Goal: Check status: Check status

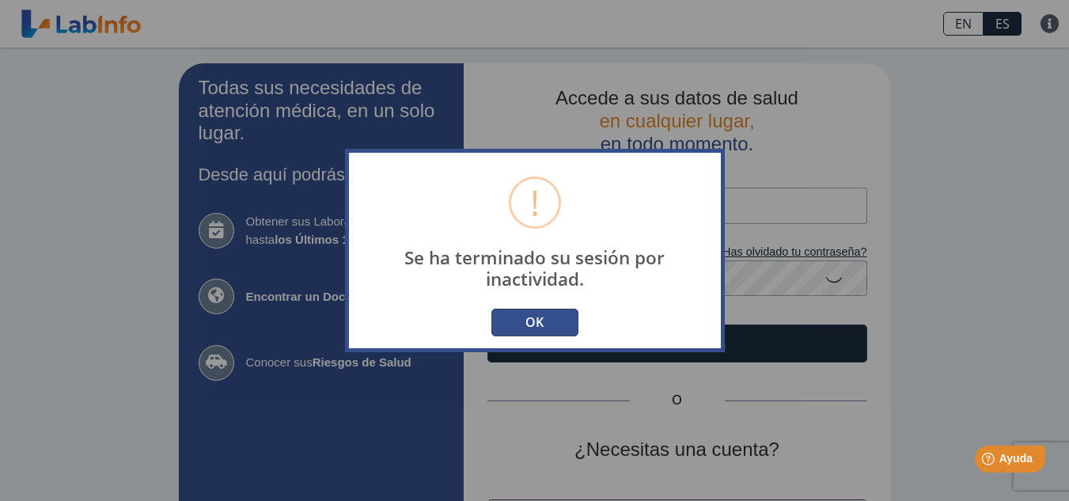
click at [554, 326] on button "OK" at bounding box center [535, 323] width 87 height 28
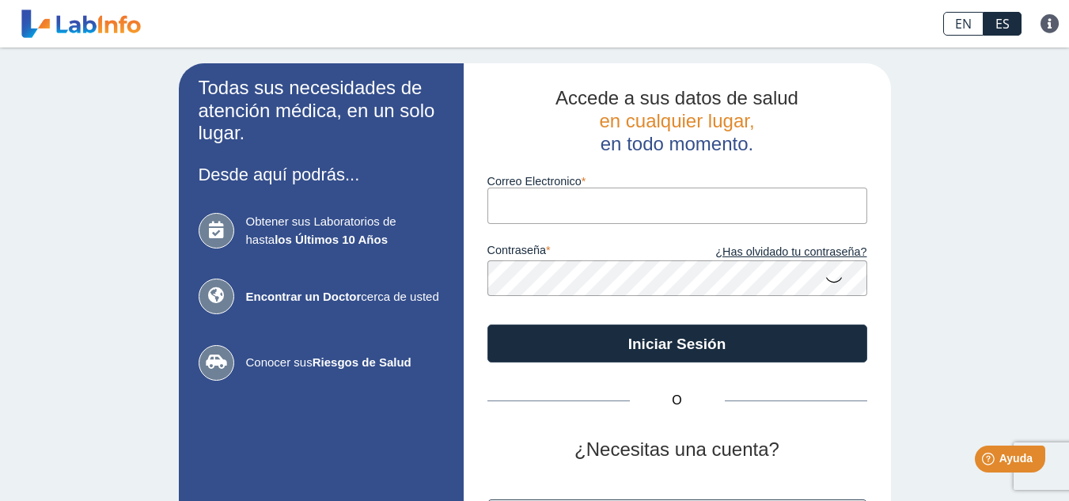
click at [541, 210] on input "Correo Electronico" at bounding box center [678, 206] width 380 height 36
type input "[EMAIL_ADDRESS][DOMAIN_NAME]"
click at [488, 325] on button "Iniciar Sesión" at bounding box center [678, 344] width 380 height 38
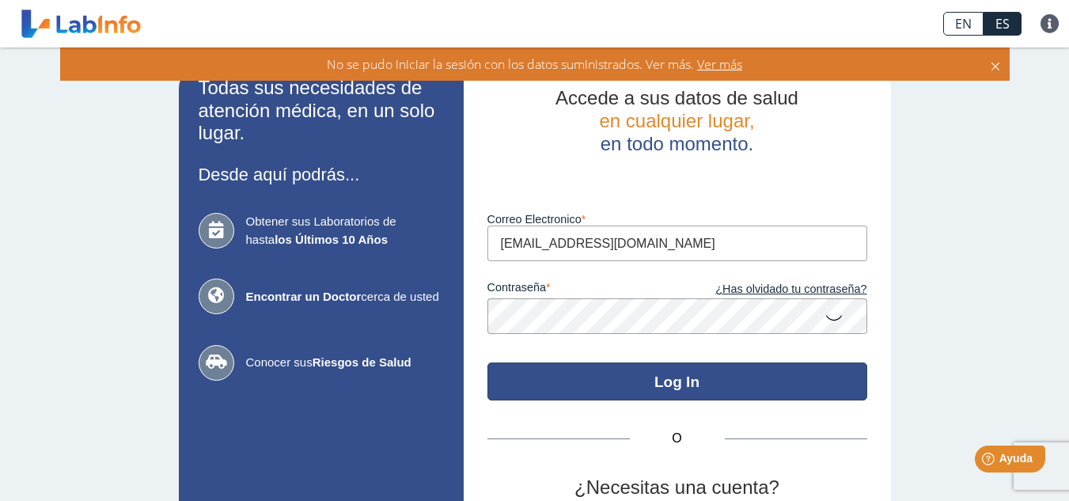
click at [616, 377] on button "Log In" at bounding box center [678, 382] width 380 height 38
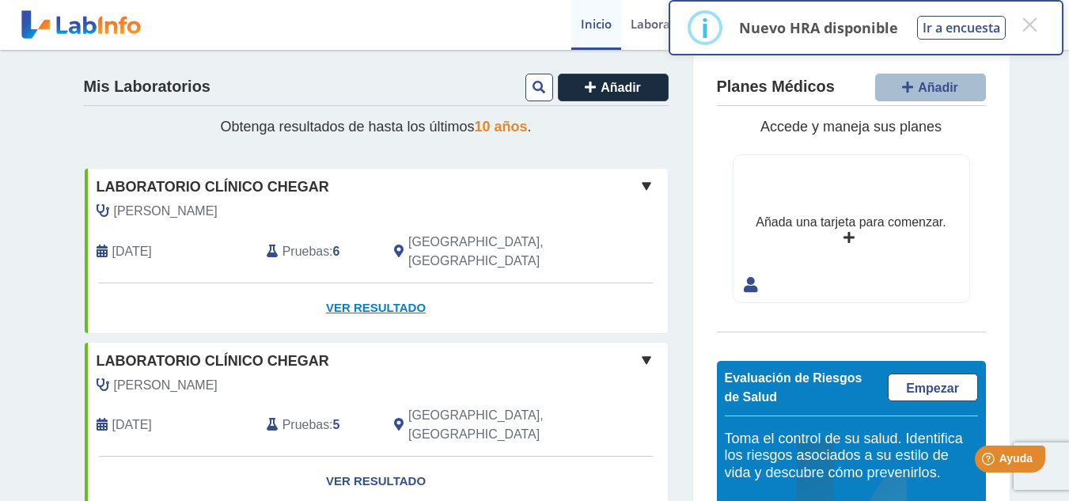
click at [372, 285] on link "Ver Resultado" at bounding box center [376, 308] width 583 height 50
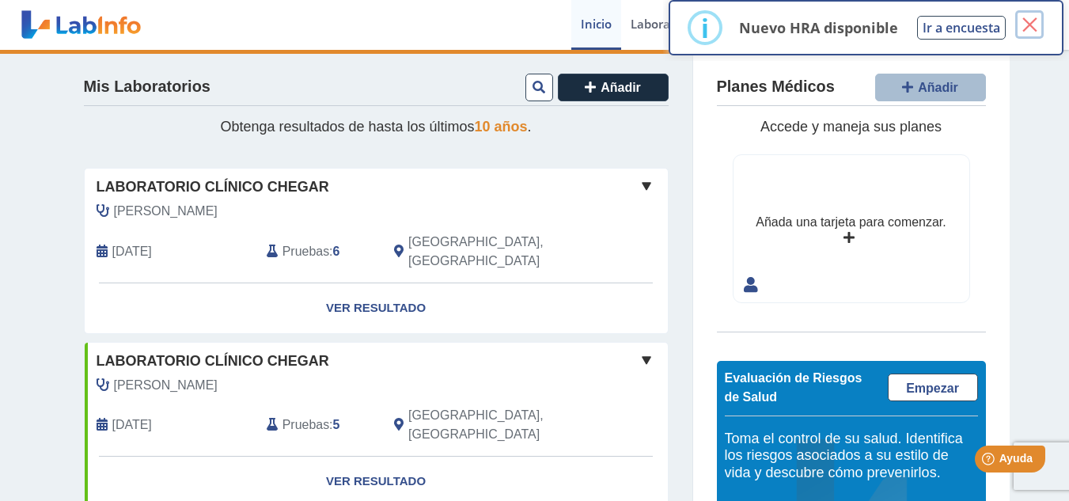
click at [1032, 25] on button "×" at bounding box center [1030, 24] width 28 height 28
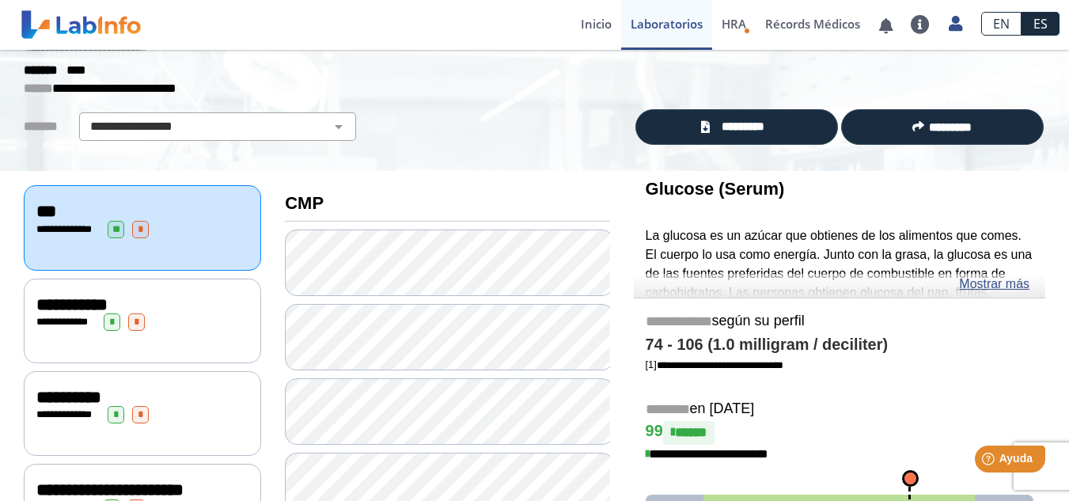
scroll to position [79, 0]
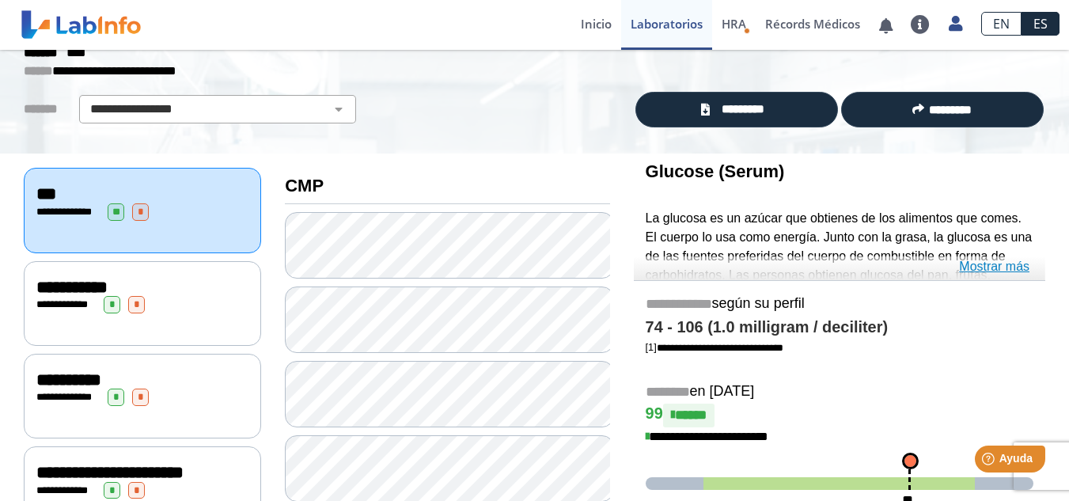
click at [1012, 270] on link "Mostrar más" at bounding box center [994, 266] width 70 height 19
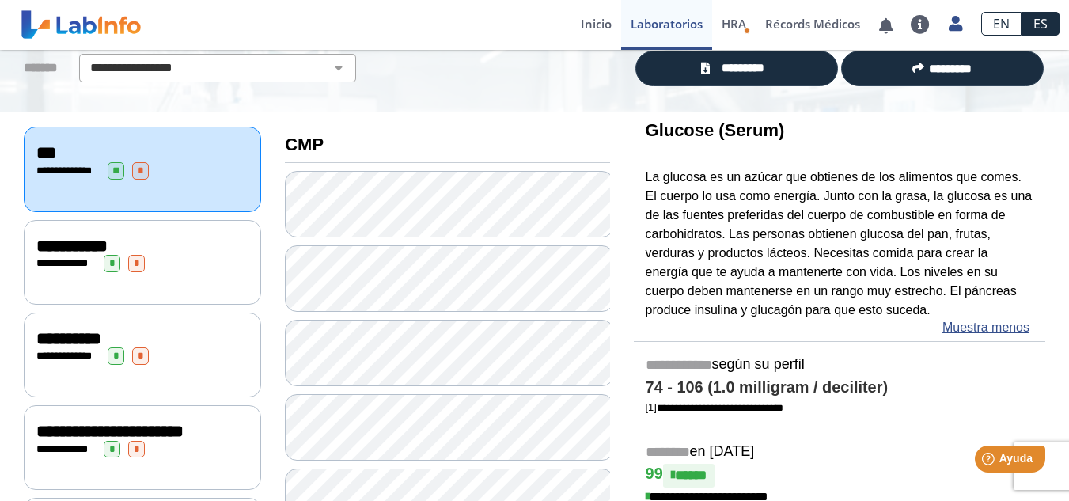
scroll to position [158, 0]
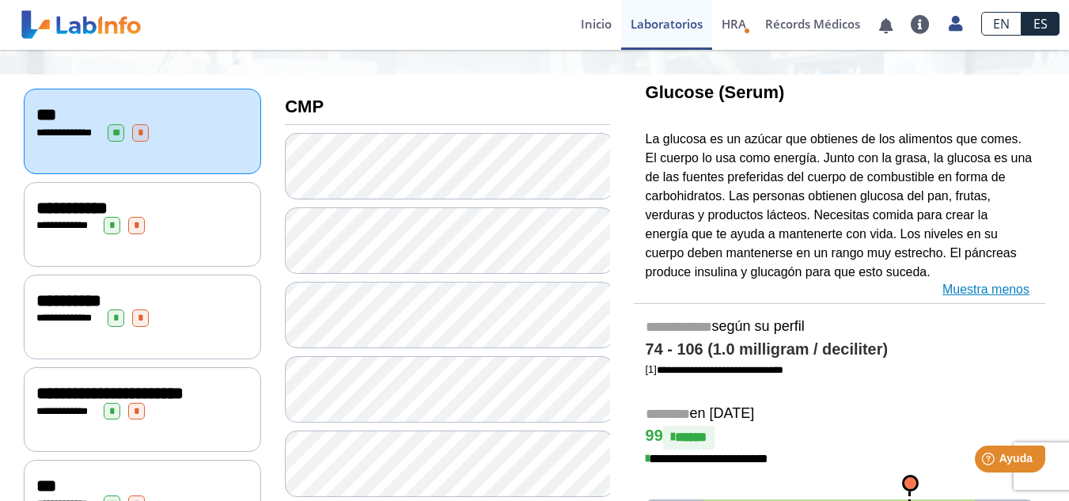
click at [978, 290] on link "Muestra menos" at bounding box center [986, 289] width 87 height 19
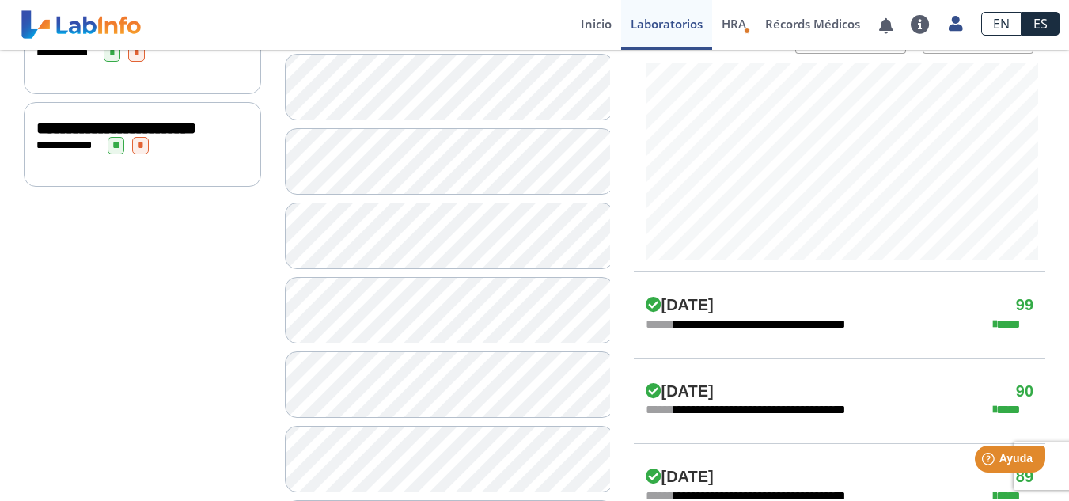
scroll to position [633, 0]
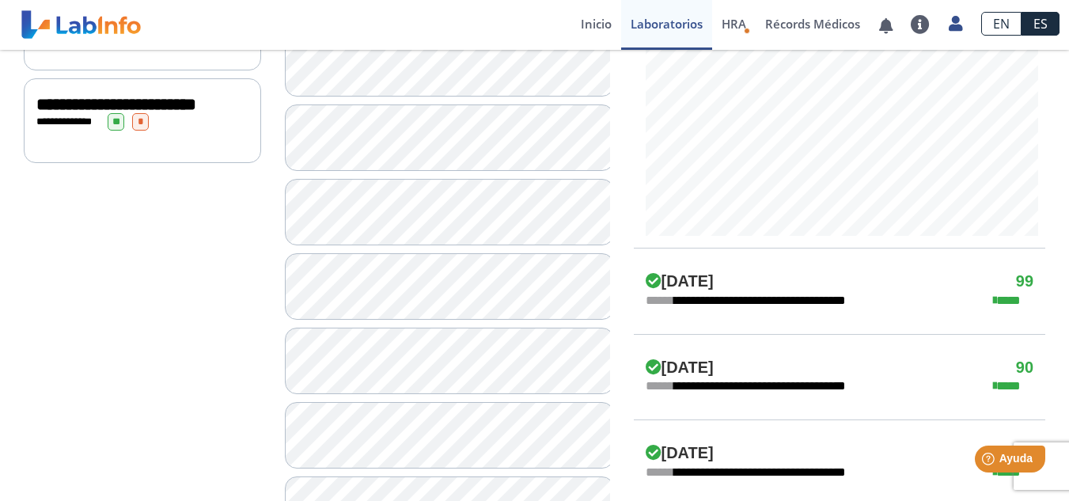
click at [903, 272] on div "[DATE] 99" at bounding box center [840, 281] width 412 height 19
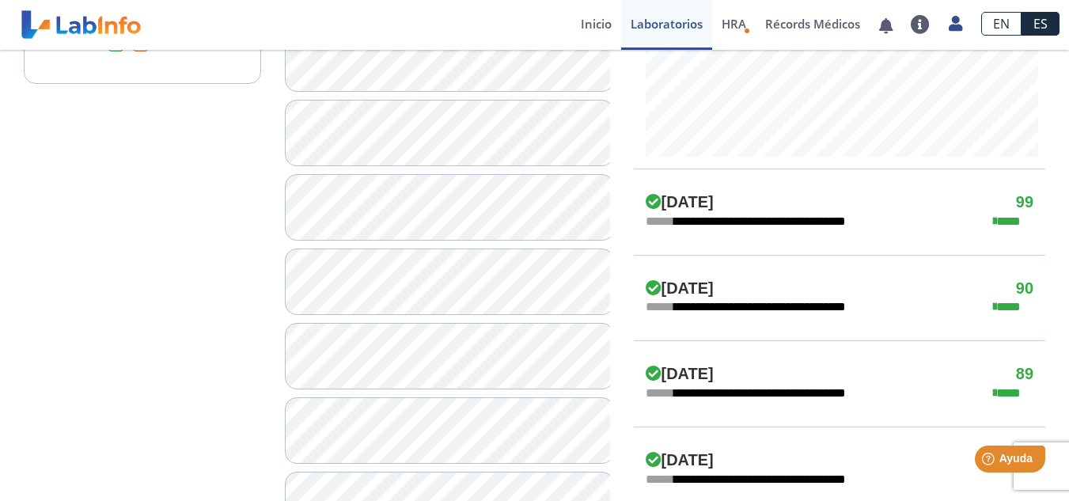
scroll to position [792, 0]
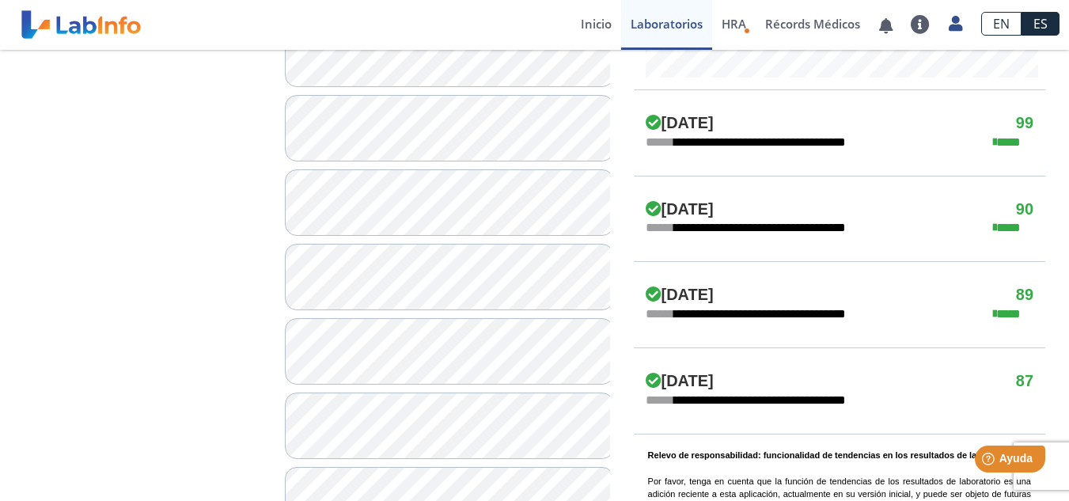
click at [895, 234] on div "**********" at bounding box center [840, 227] width 412 height 19
click at [906, 291] on div "[DATE] 89" at bounding box center [840, 295] width 412 height 19
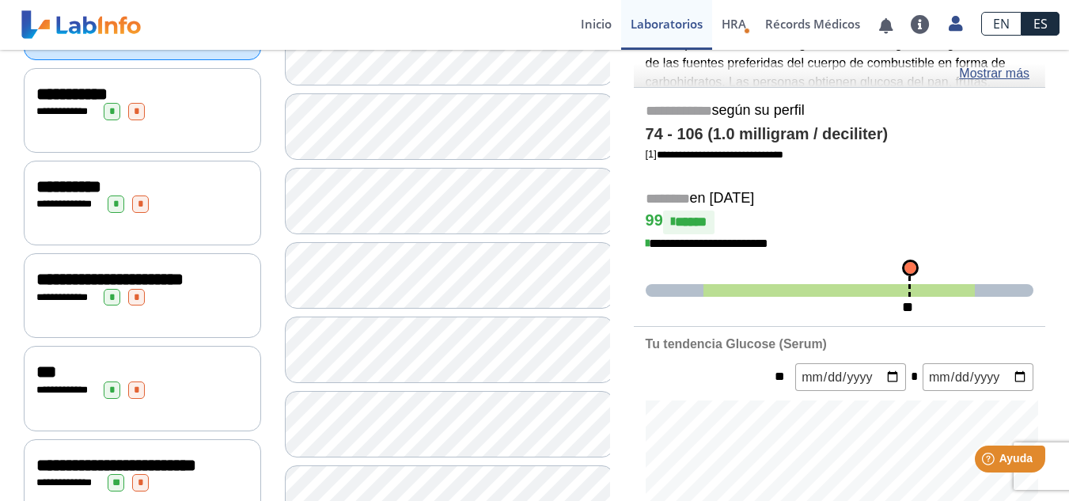
scroll to position [237, 0]
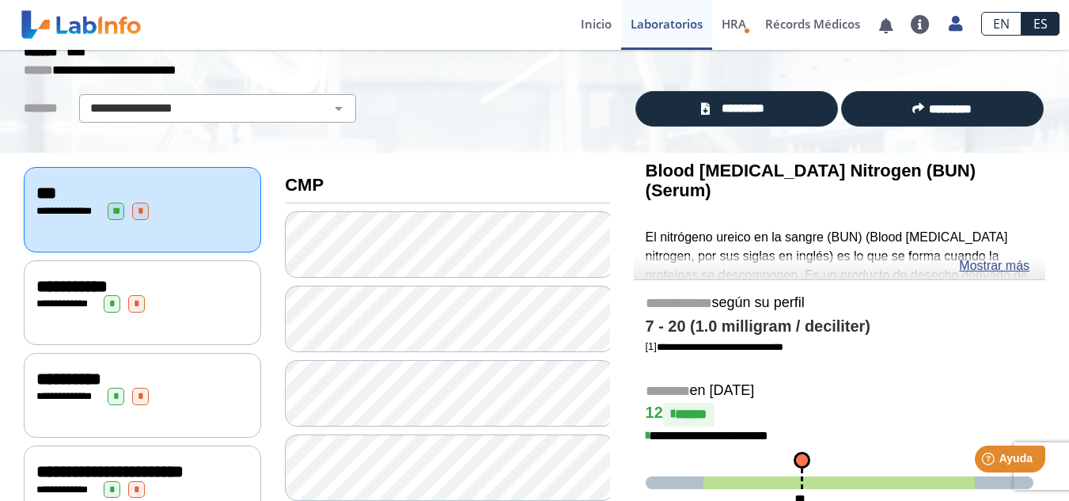
scroll to position [79, 0]
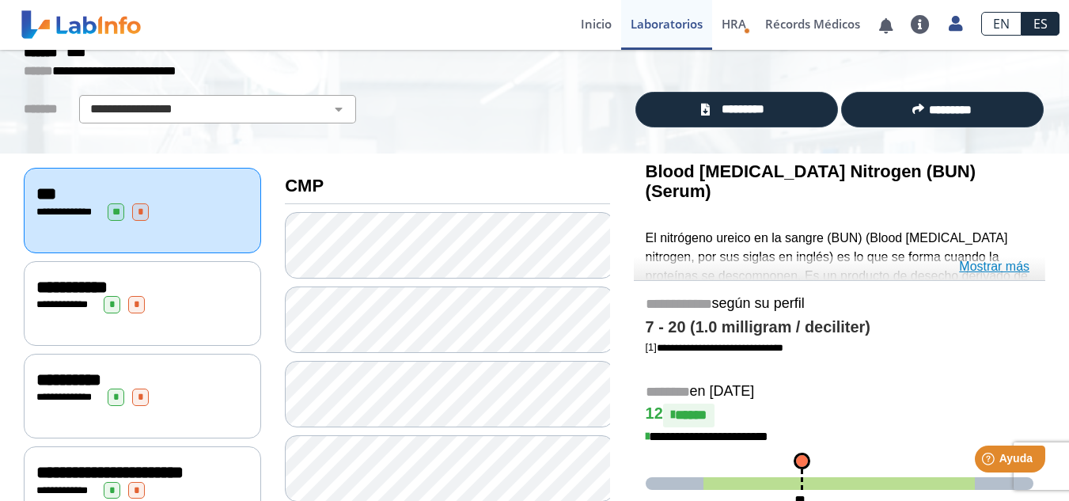
click at [995, 265] on link "Mostrar más" at bounding box center [994, 266] width 70 height 19
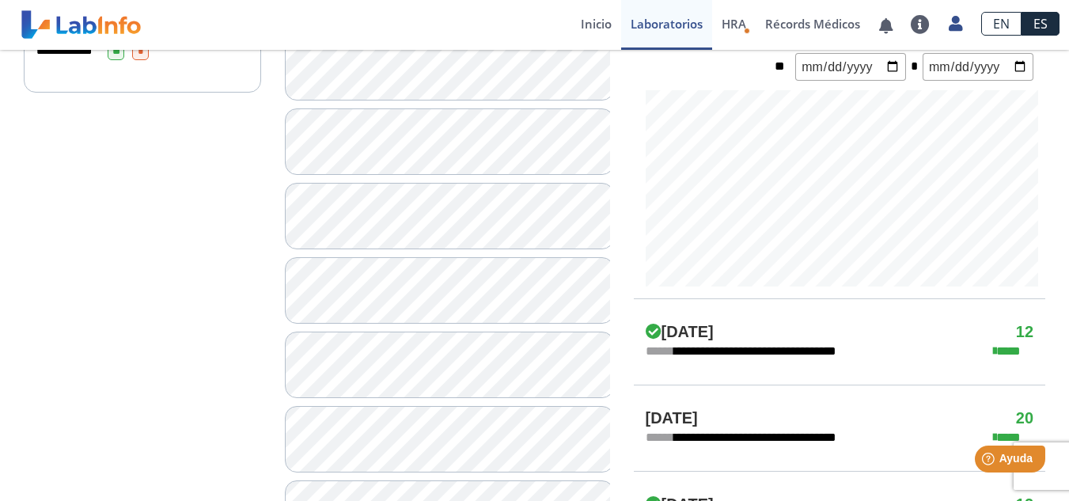
scroll to position [712, 0]
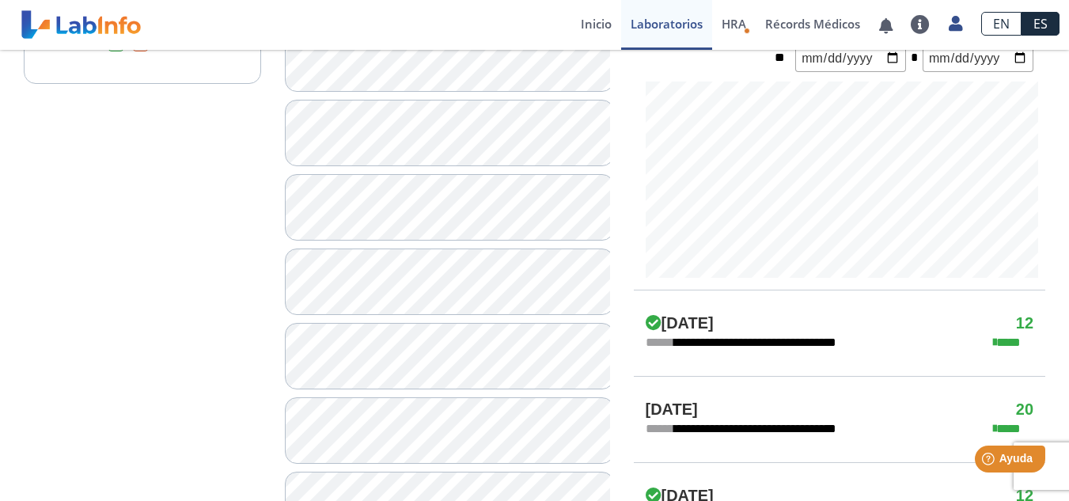
click at [899, 333] on div "**********" at bounding box center [840, 342] width 412 height 19
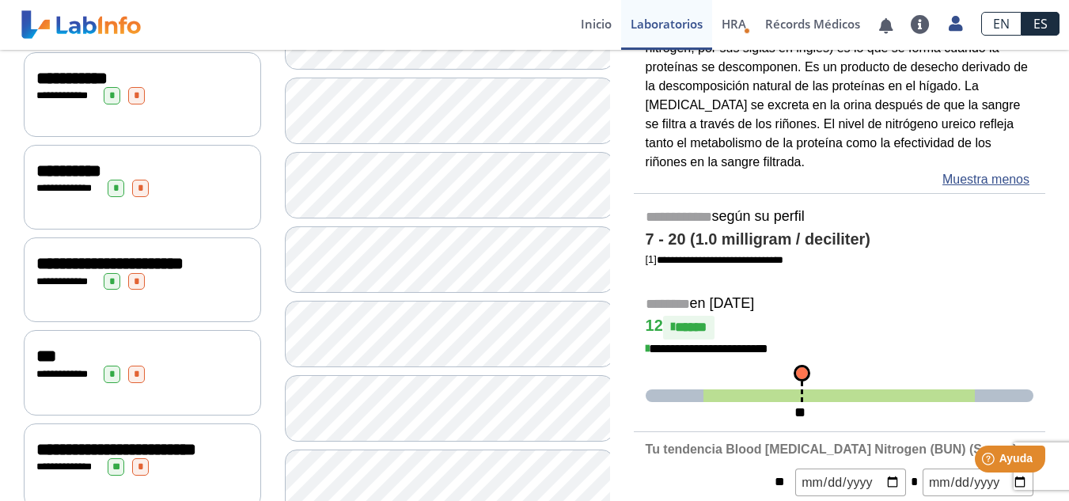
scroll to position [237, 0]
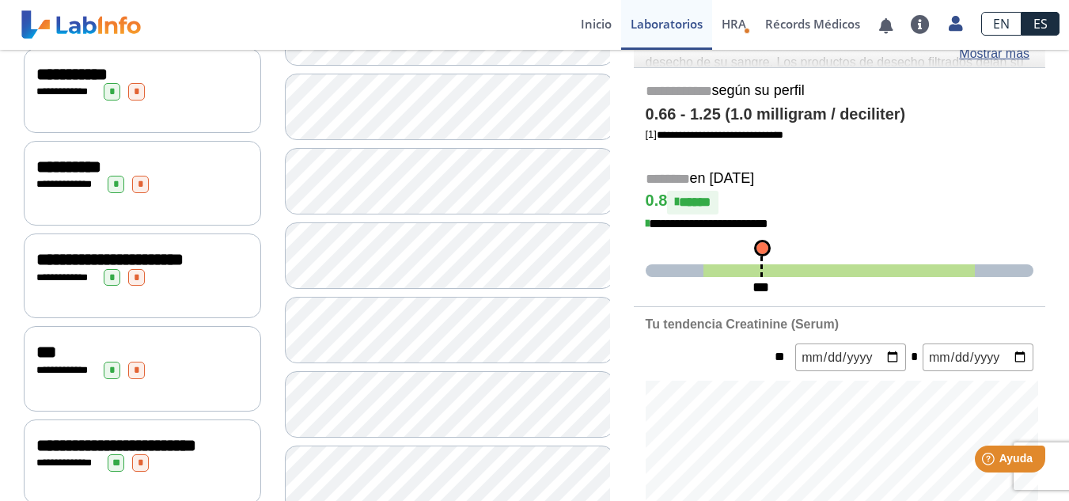
scroll to position [317, 0]
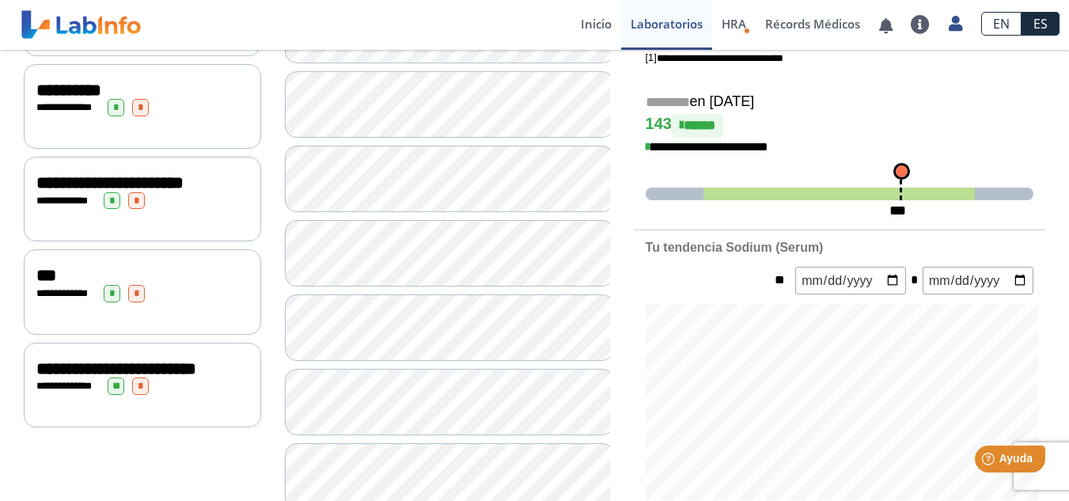
scroll to position [396, 0]
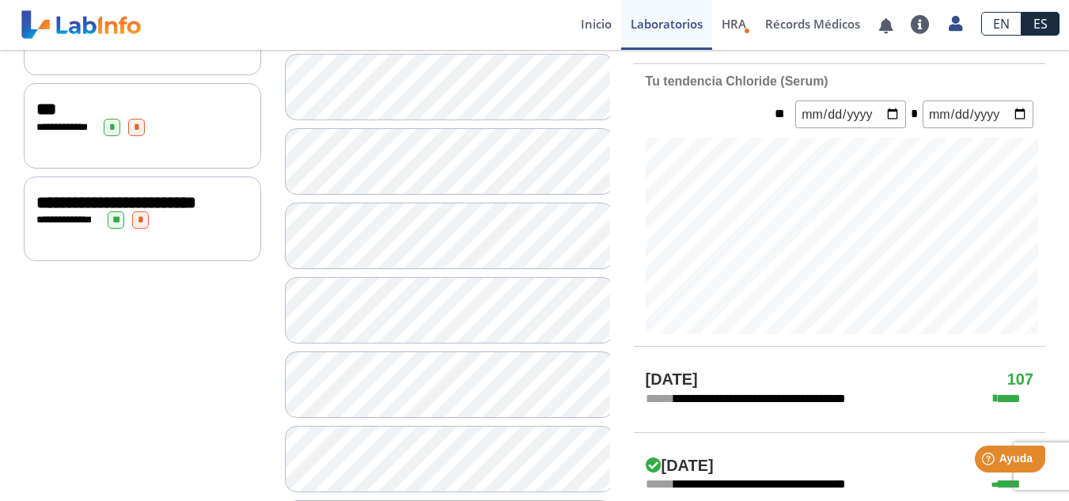
scroll to position [554, 0]
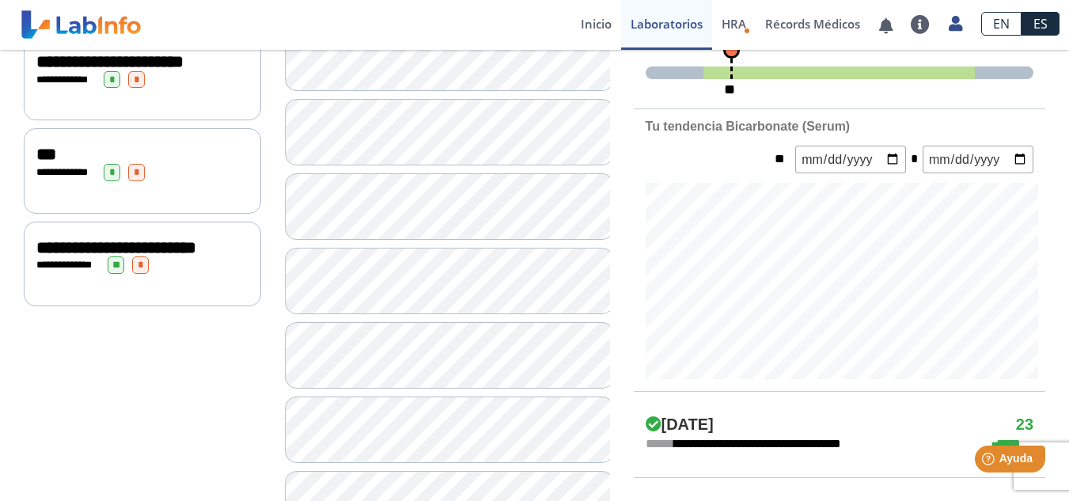
scroll to position [554, 0]
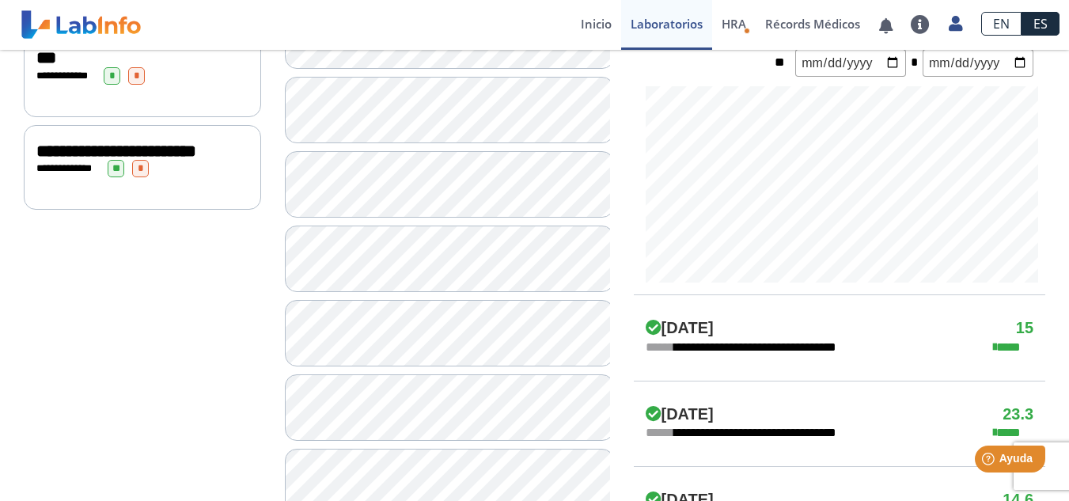
scroll to position [633, 0]
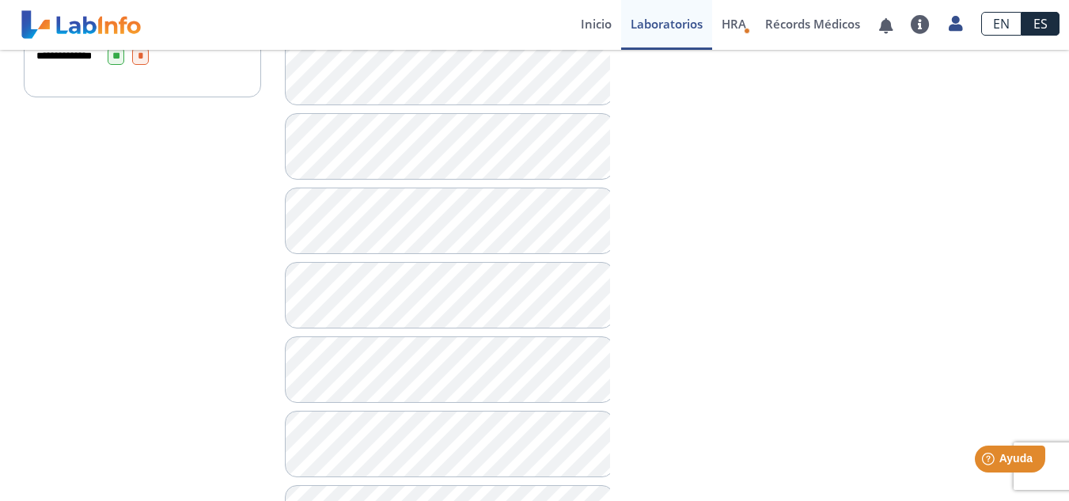
scroll to position [712, 0]
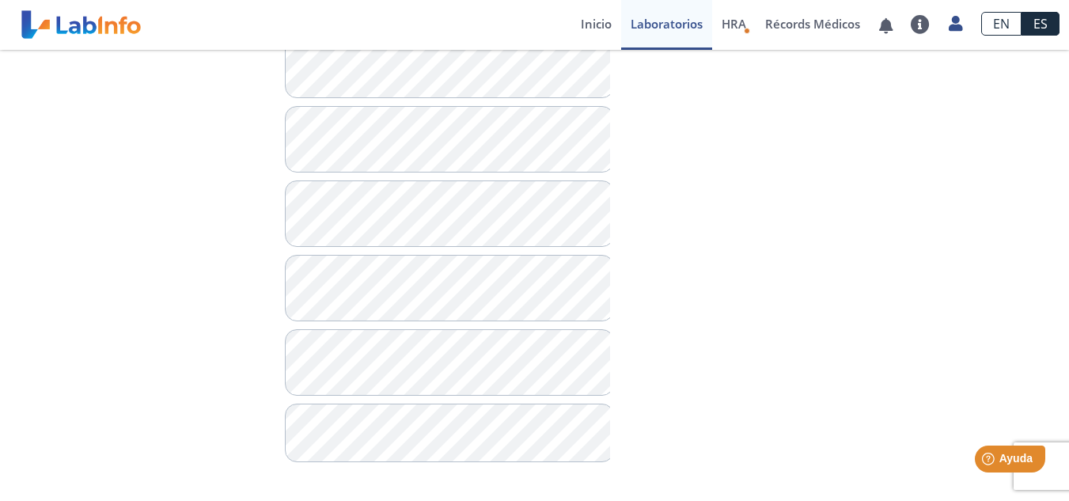
scroll to position [1302, 0]
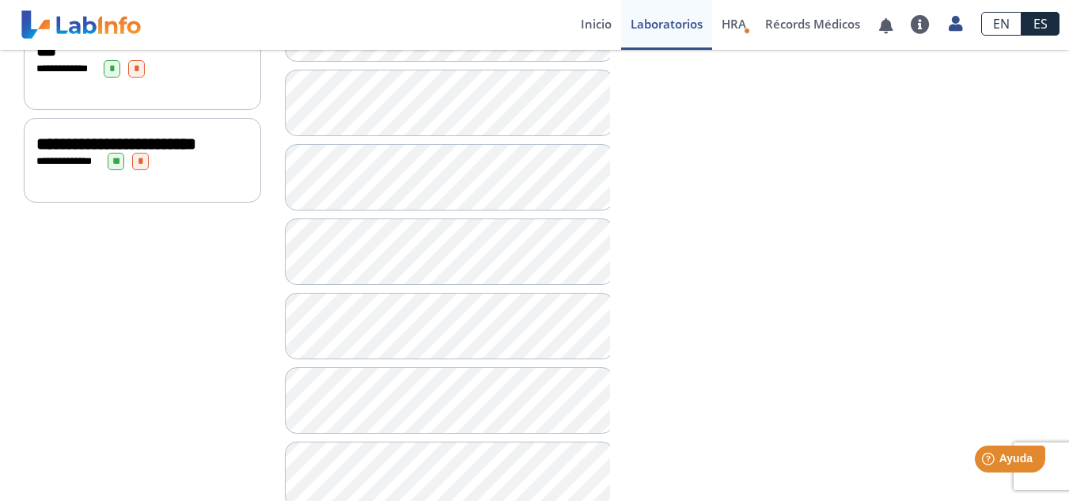
scroll to position [511, 0]
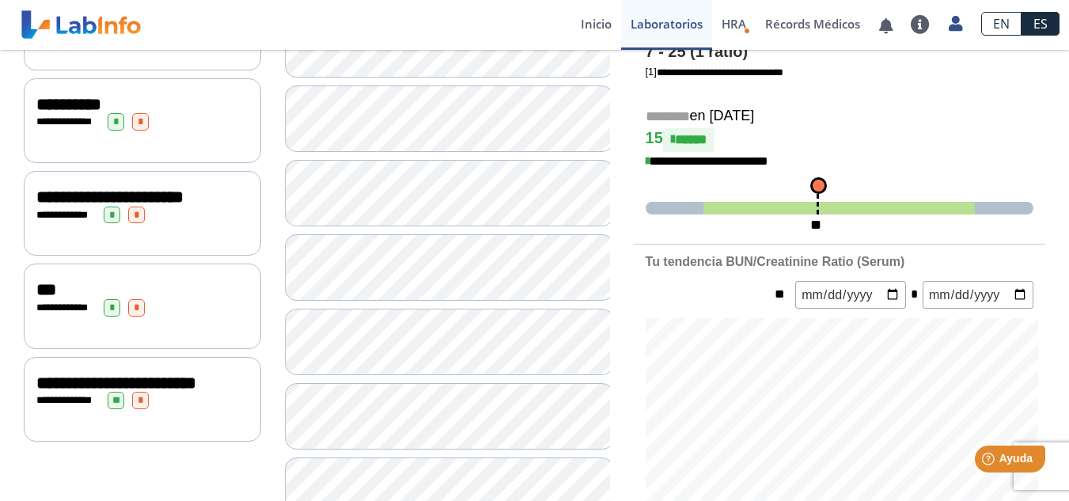
scroll to position [352, 0]
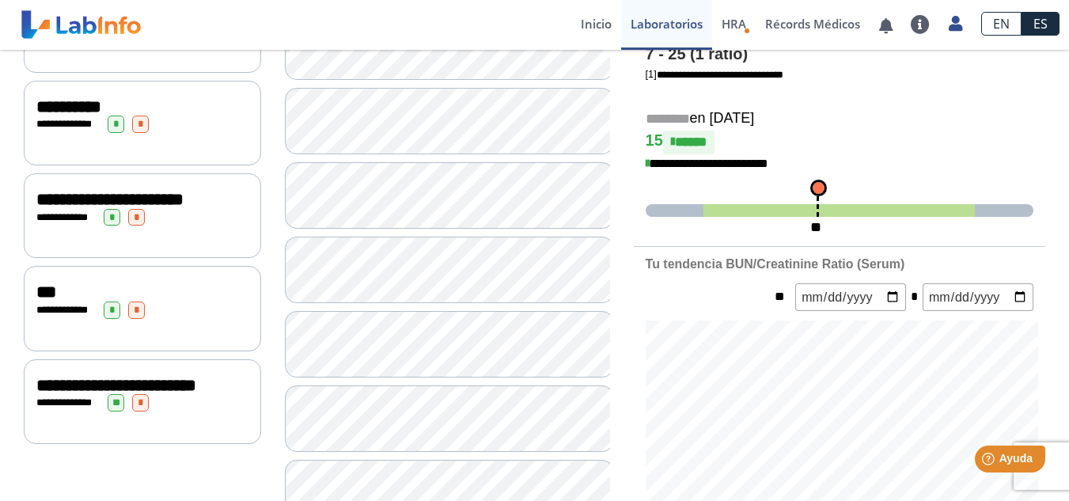
click at [146, 300] on div "***" at bounding box center [142, 292] width 212 height 19
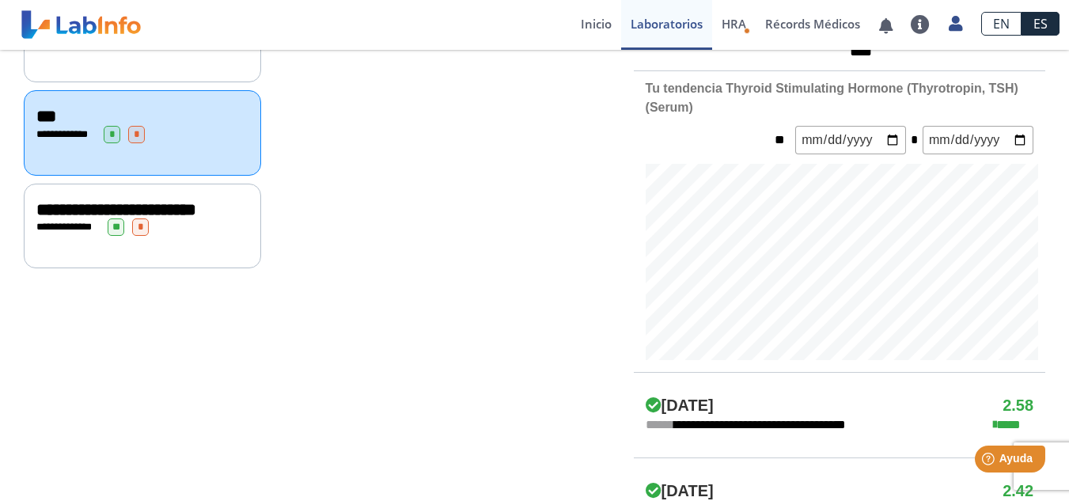
scroll to position [554, 0]
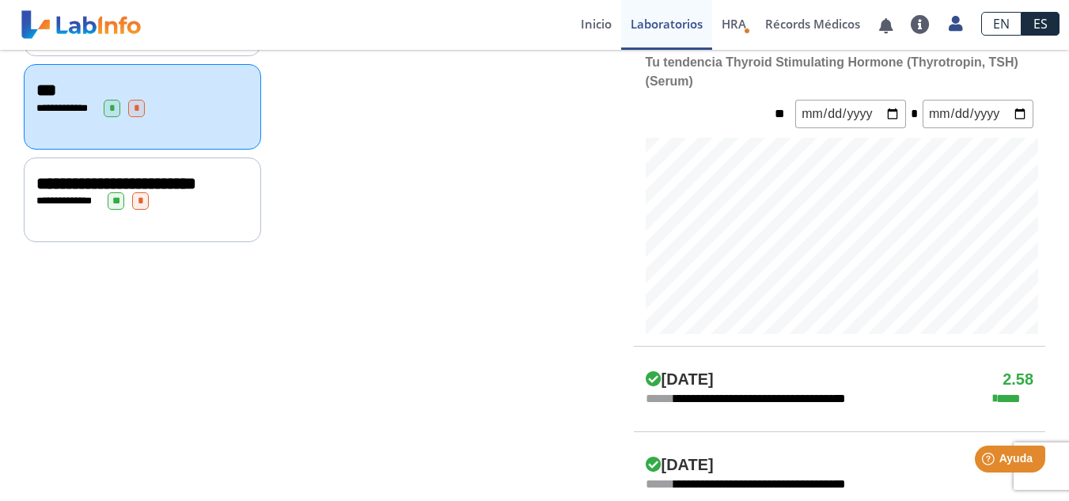
click at [195, 210] on div "**********" at bounding box center [142, 200] width 212 height 17
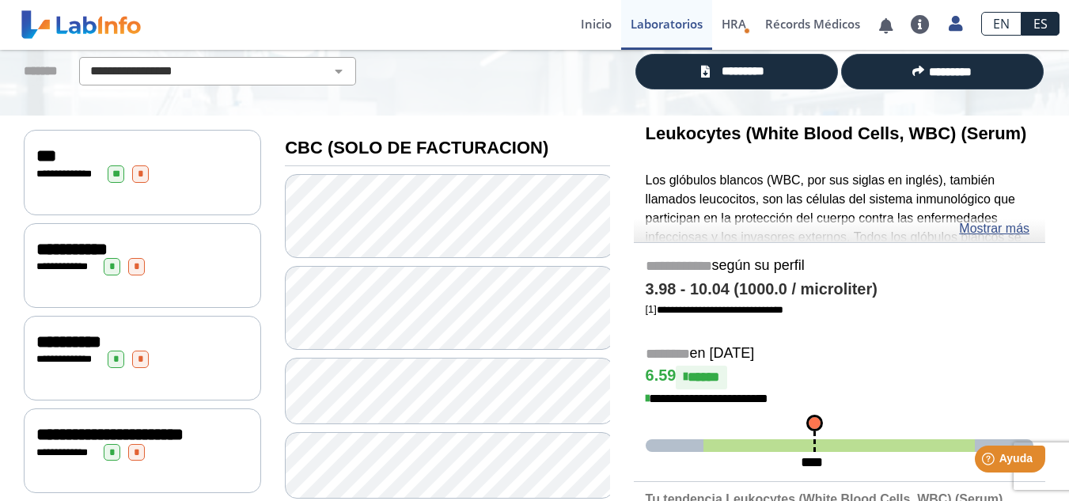
scroll to position [79, 0]
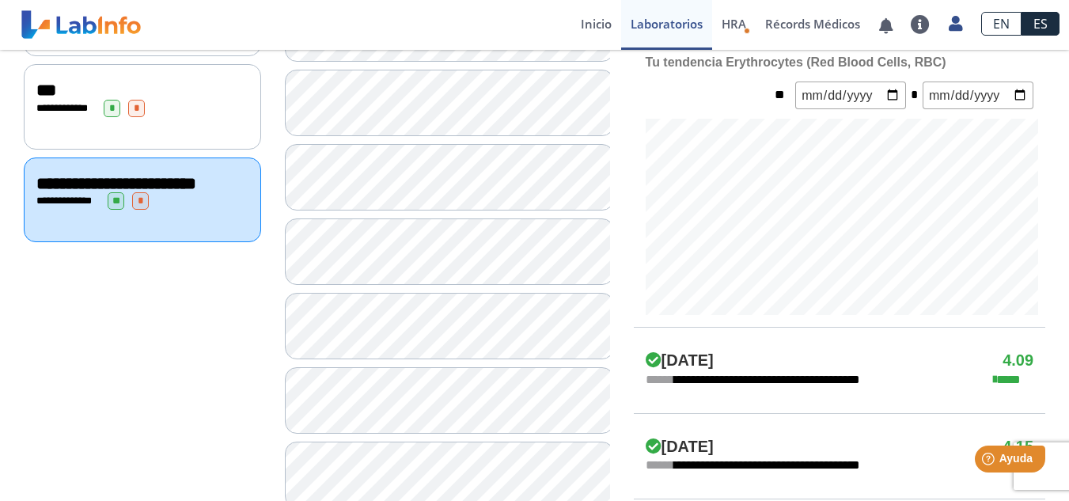
scroll to position [633, 0]
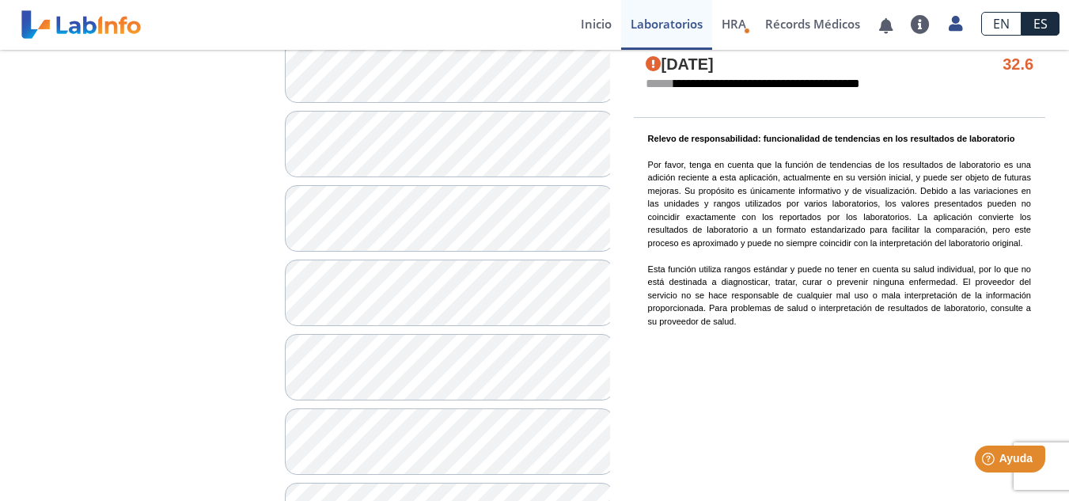
scroll to position [1187, 0]
